Goal: Download file/media

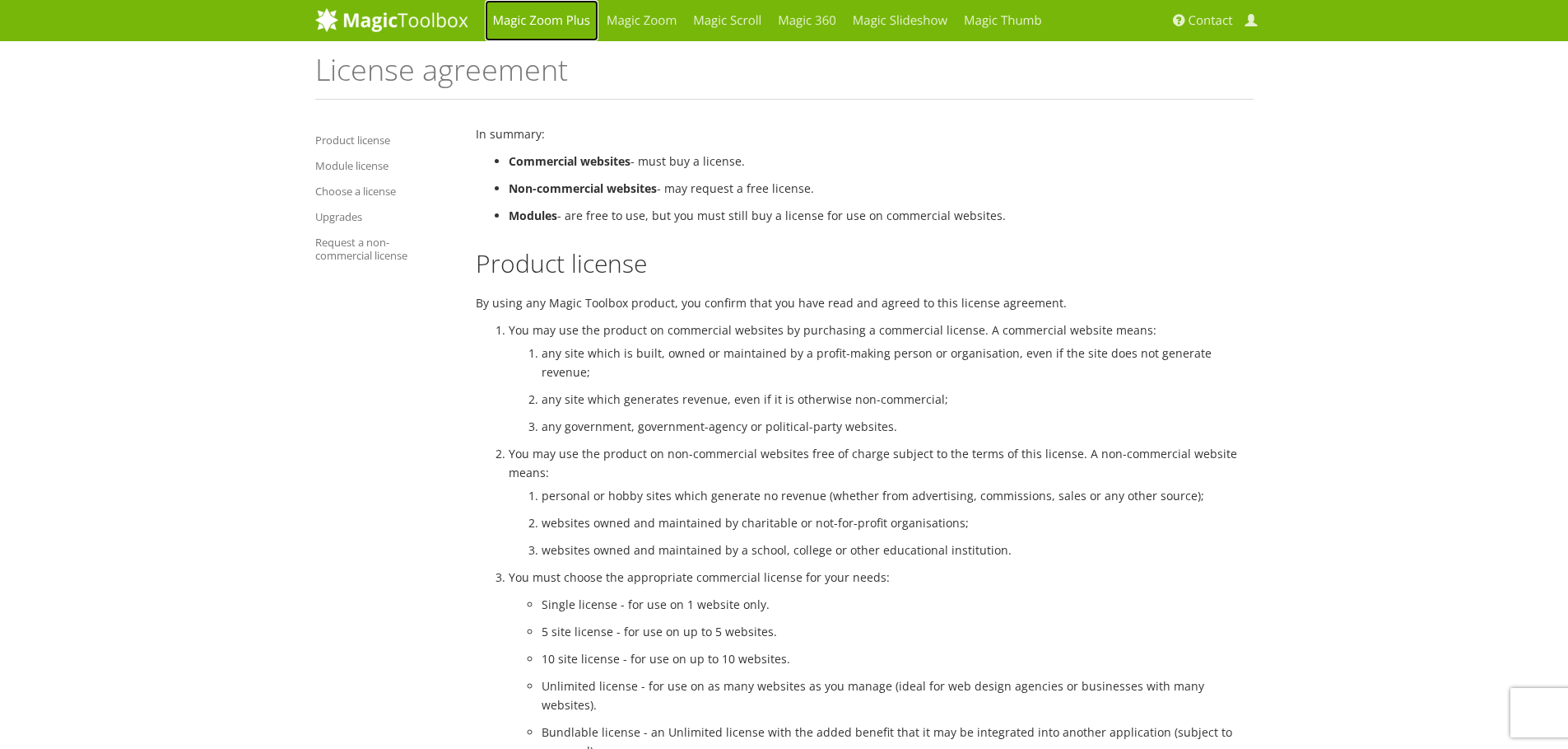
click at [549, 21] on link "Magic Zoom Plus" at bounding box center [541, 21] width 114 height 41
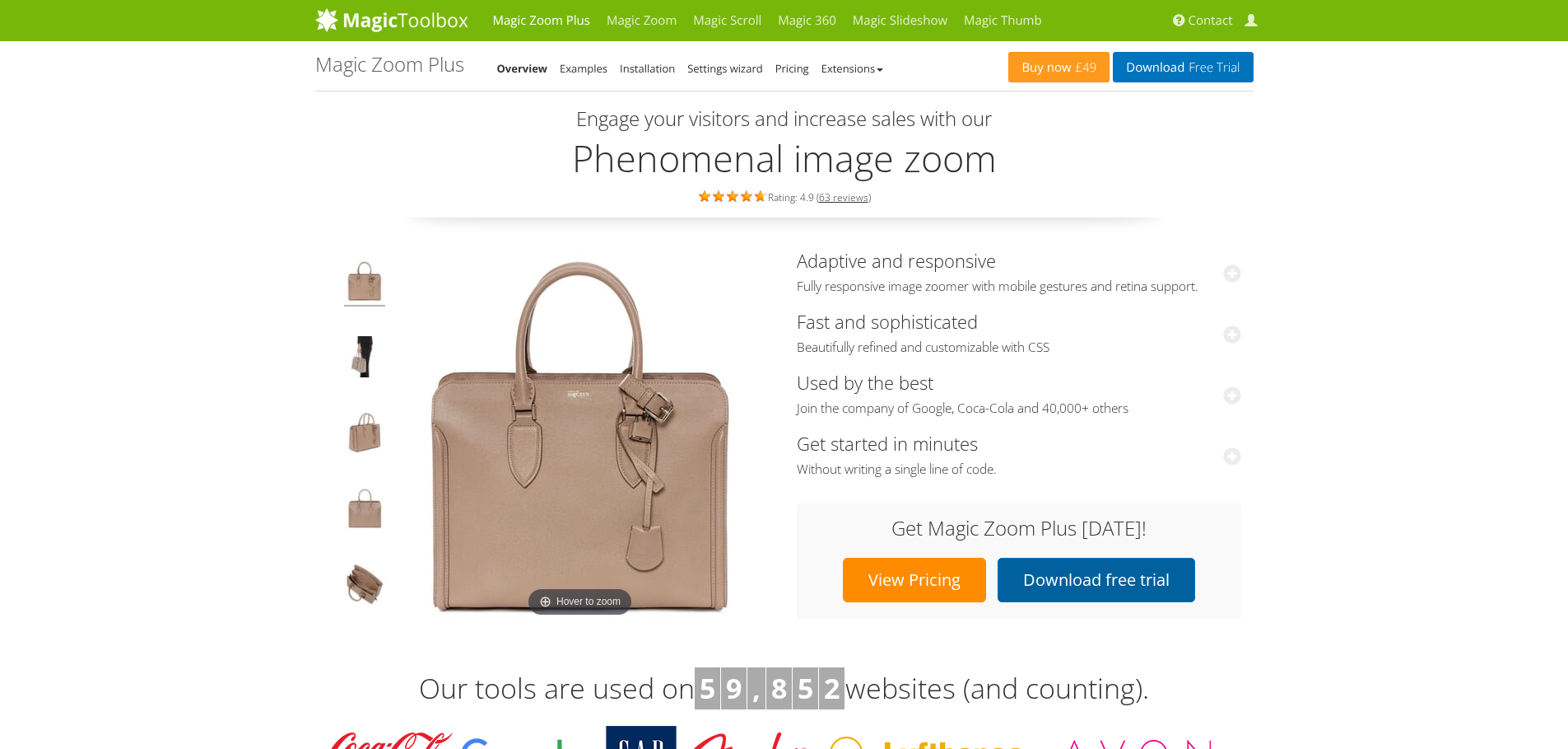
click at [1054, 582] on link "Download free trial" at bounding box center [1096, 580] width 197 height 45
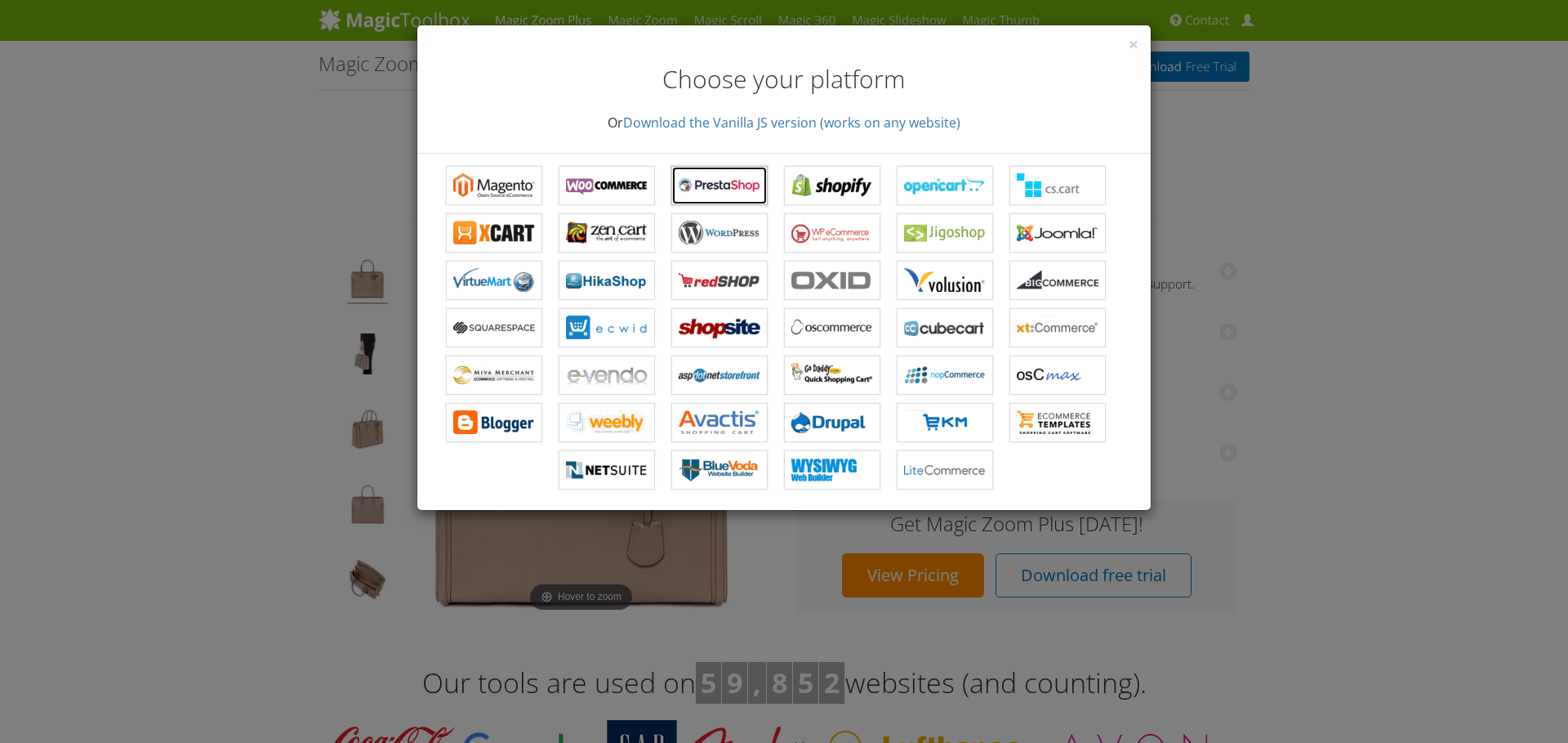
click at [718, 191] on b "Magic Zoom Plus for PrestaShop" at bounding box center [720, 185] width 82 height 25
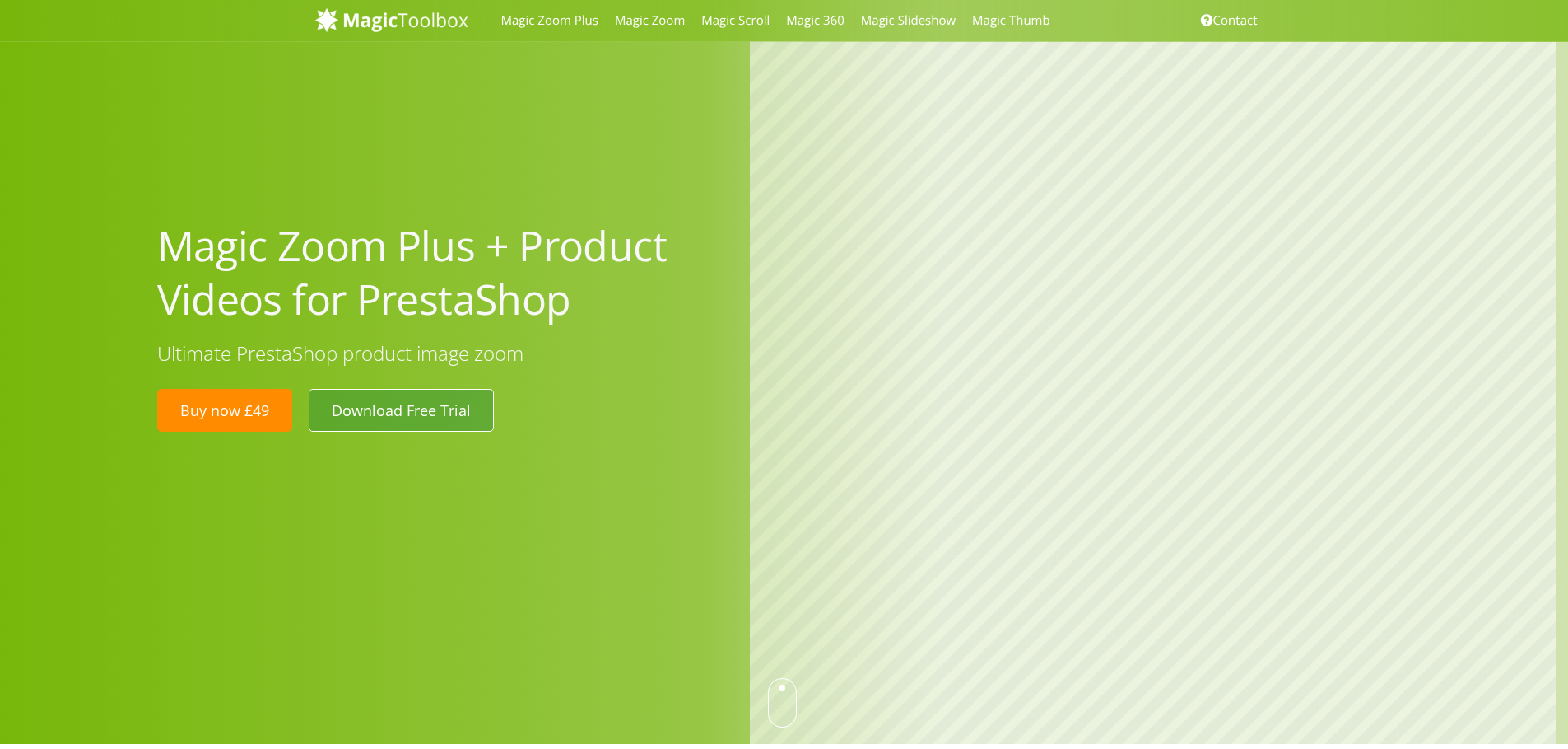
click at [361, 415] on link "Download Free Trial" at bounding box center [401, 410] width 185 height 43
